Goal: Task Accomplishment & Management: Use online tool/utility

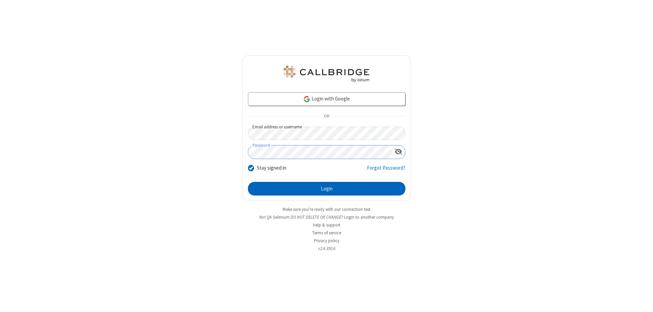
click at [327, 189] on button "Login" at bounding box center [327, 189] width 158 height 14
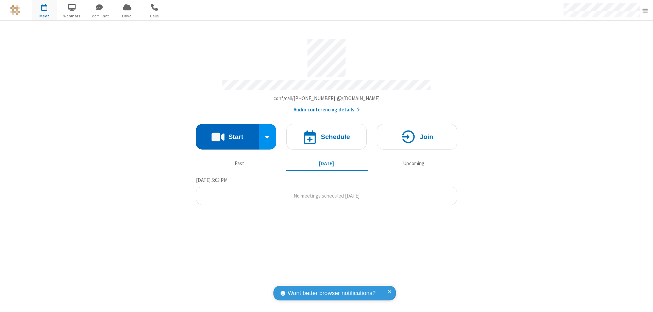
click at [227, 133] on button "Start" at bounding box center [227, 137] width 63 height 26
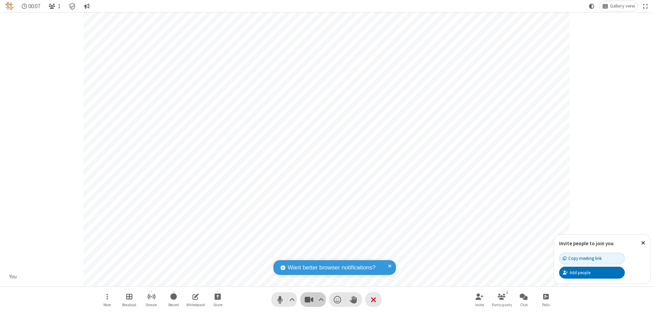
click at [309, 299] on span "Stop video (⌘+Shift+V)" at bounding box center [309, 299] width 10 height 10
click at [309, 299] on span "Start video (⌘+Shift+V)" at bounding box center [309, 299] width 10 height 10
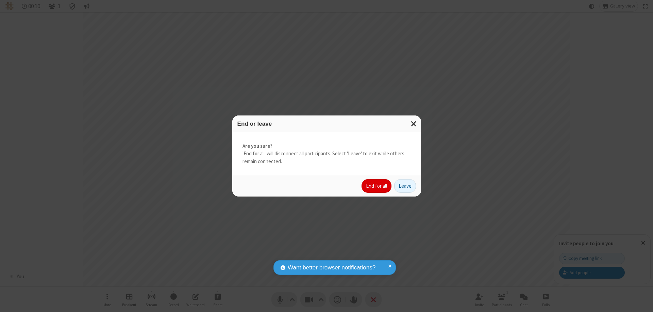
click at [377, 186] on button "End for all" at bounding box center [377, 186] width 30 height 14
